Goal: Find specific page/section: Find specific page/section

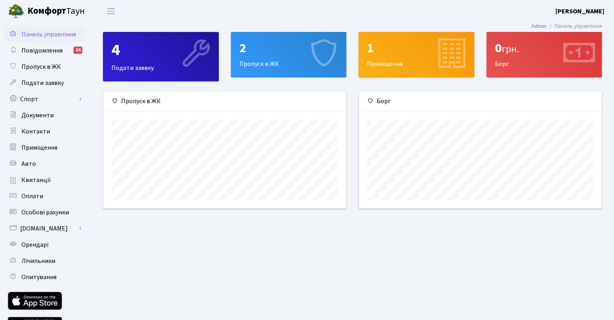
scroll to position [116, 242]
click at [40, 51] on span "Повідомлення" at bounding box center [41, 50] width 41 height 9
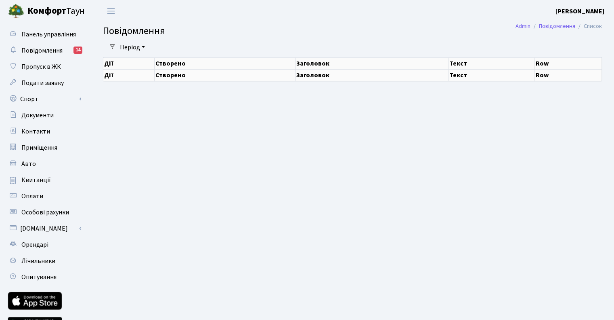
select select "25"
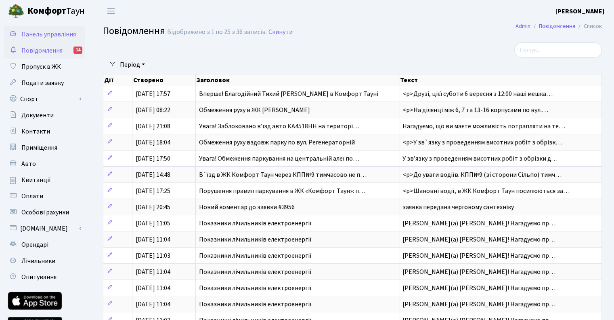
click at [44, 33] on span "Панель управління" at bounding box center [48, 34] width 55 height 9
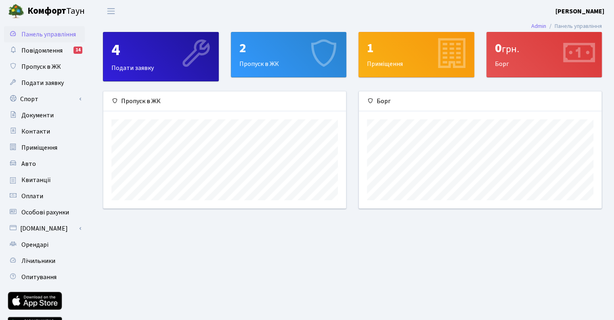
scroll to position [116, 242]
